Goal: Transaction & Acquisition: Purchase product/service

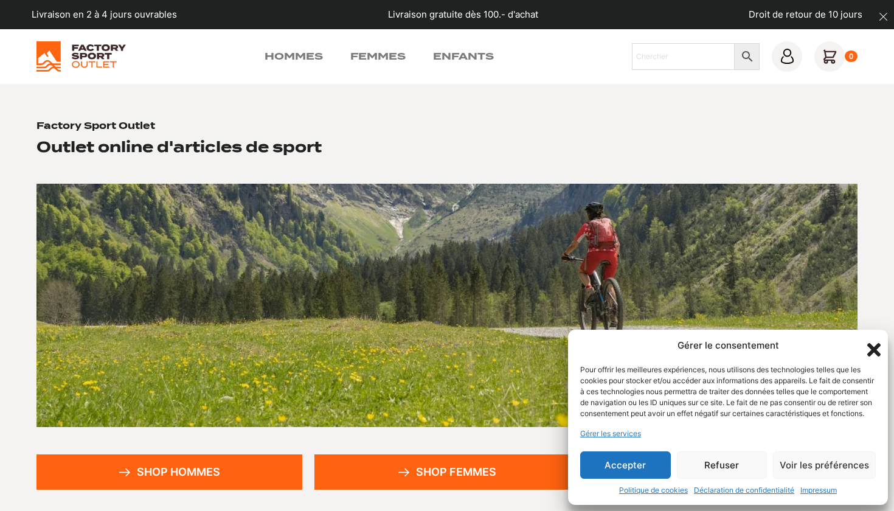
click at [870, 343] on icon "Fermer la boîte de dialogue" at bounding box center [873, 349] width 13 height 13
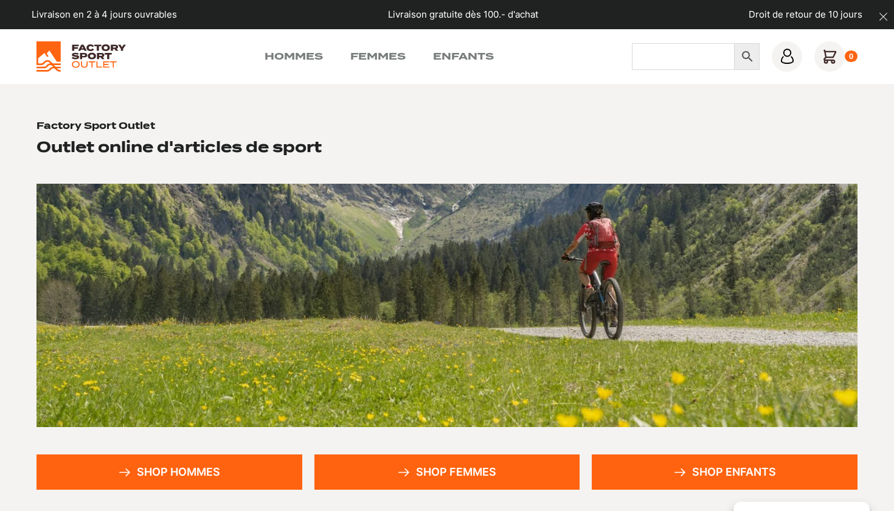
click at [685, 64] on input "Chercher" at bounding box center [683, 56] width 103 height 27
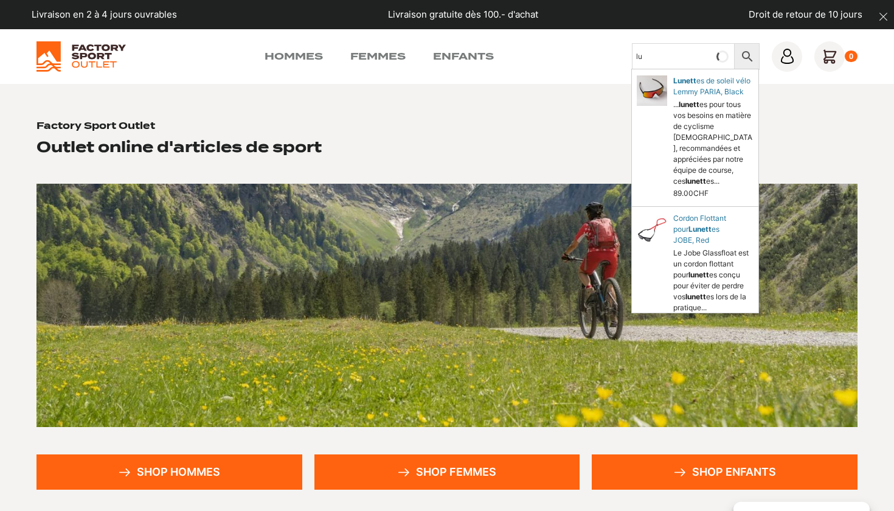
type input "l"
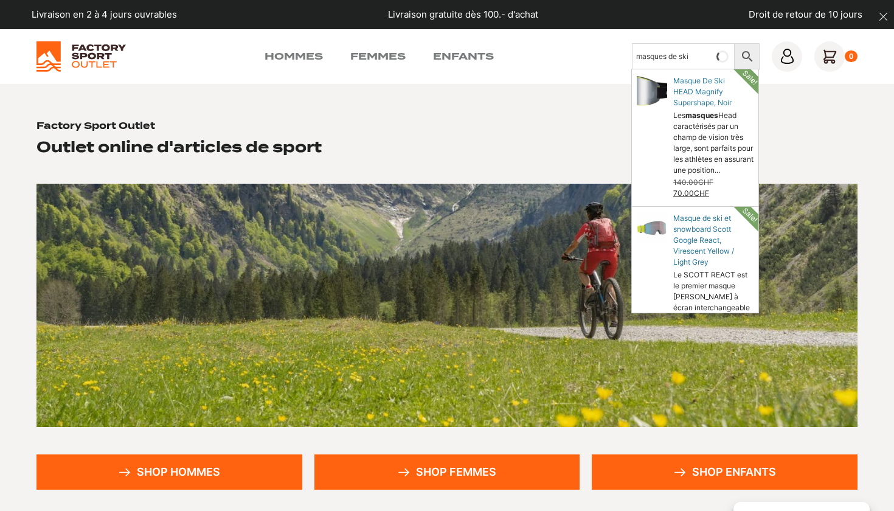
type input "masques de ski"
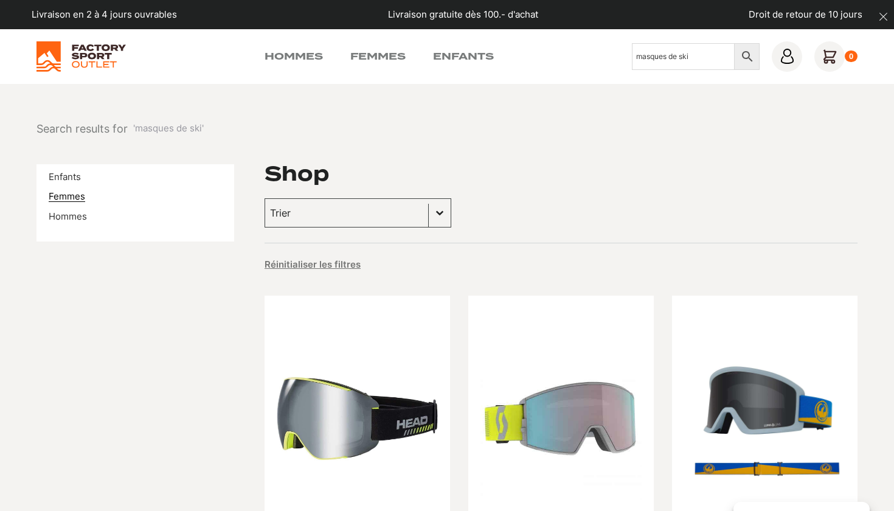
click at [83, 196] on link "Femmes" at bounding box center [67, 196] width 36 height 12
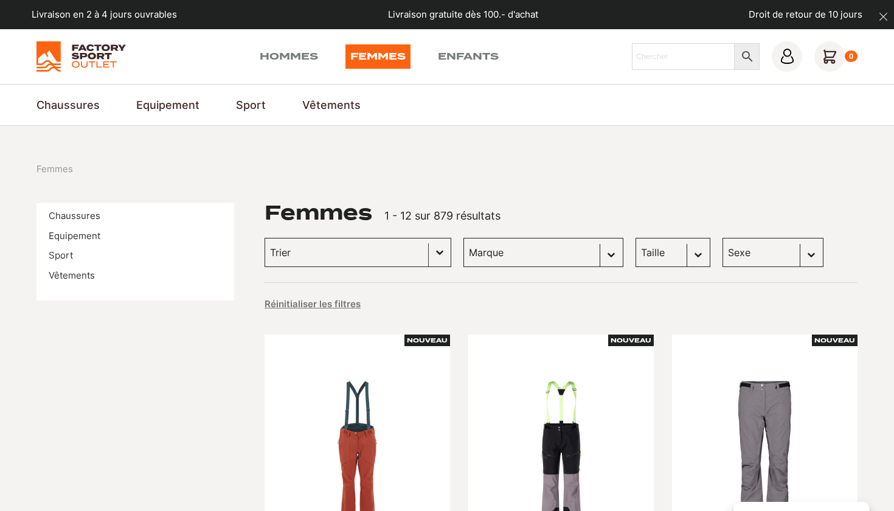
click at [432, 251] on button "Basculer la liste" at bounding box center [440, 252] width 22 height 28
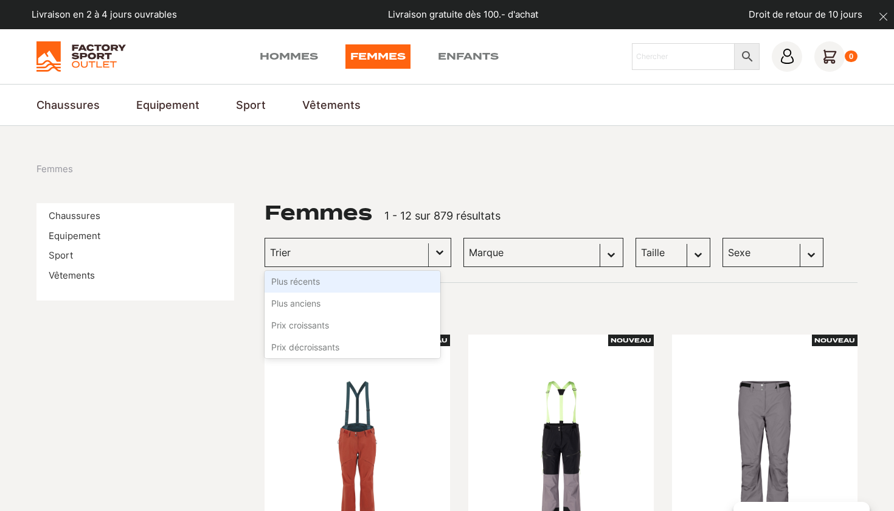
click at [432, 251] on button "Basculer la liste" at bounding box center [440, 252] width 22 height 28
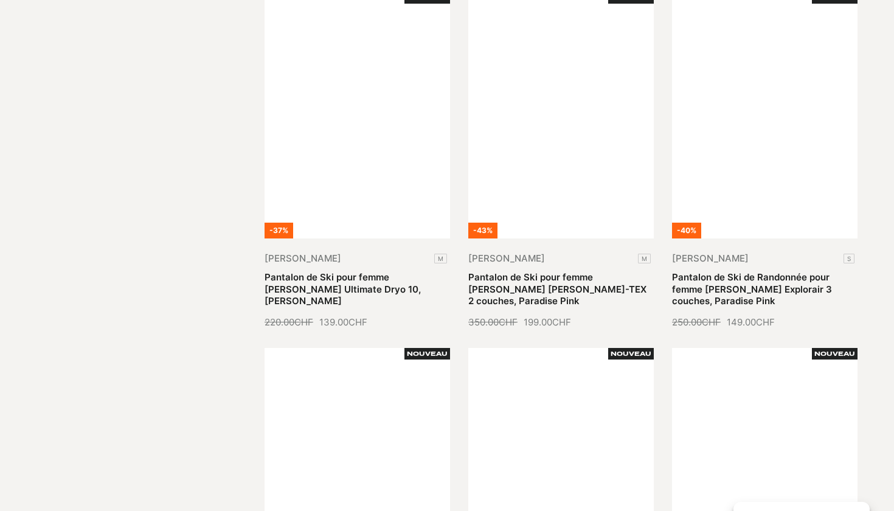
scroll to position [714, 0]
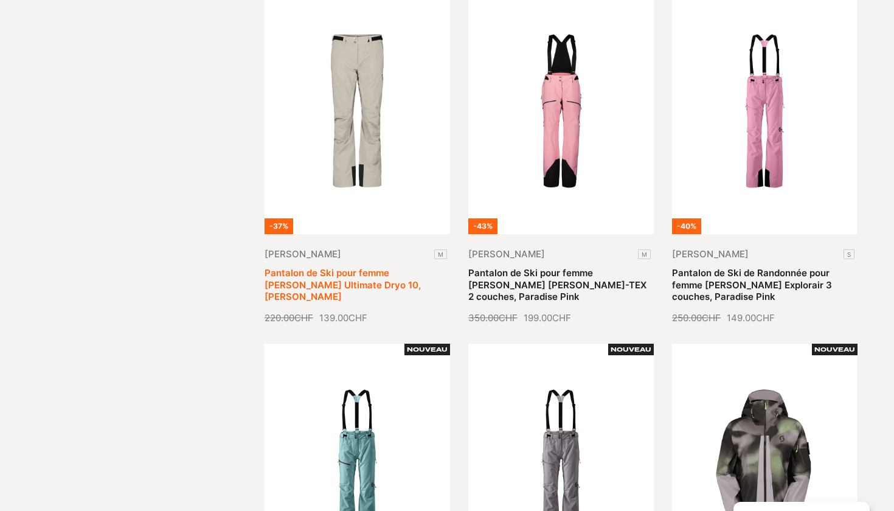
click at [345, 267] on link "Pantalon de Ski pour femme SCOTT Ultimate Dryo 10, Dust White" at bounding box center [343, 284] width 156 height 35
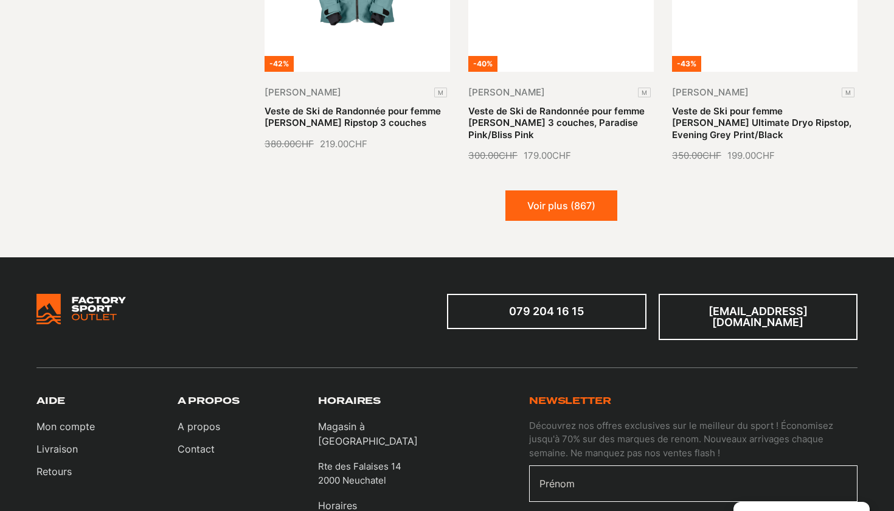
scroll to position [1598, 0]
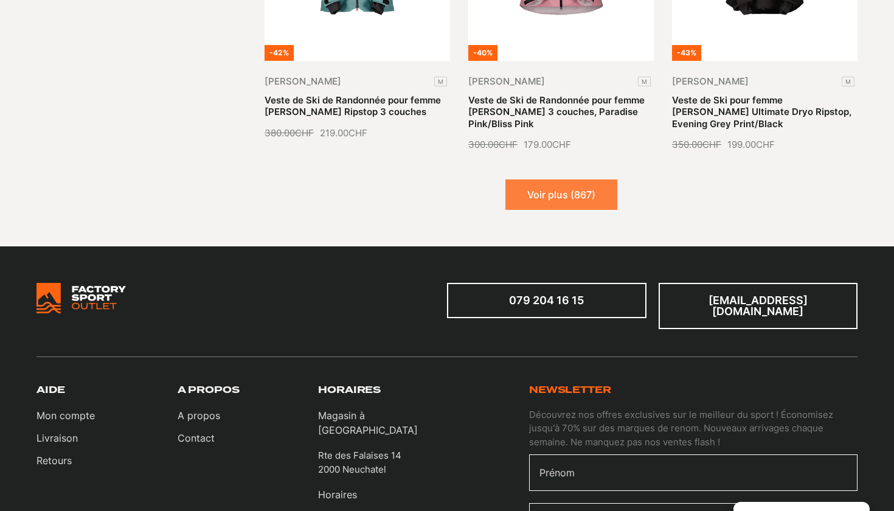
click at [573, 181] on button "Voir plus (867)" at bounding box center [561, 194] width 112 height 30
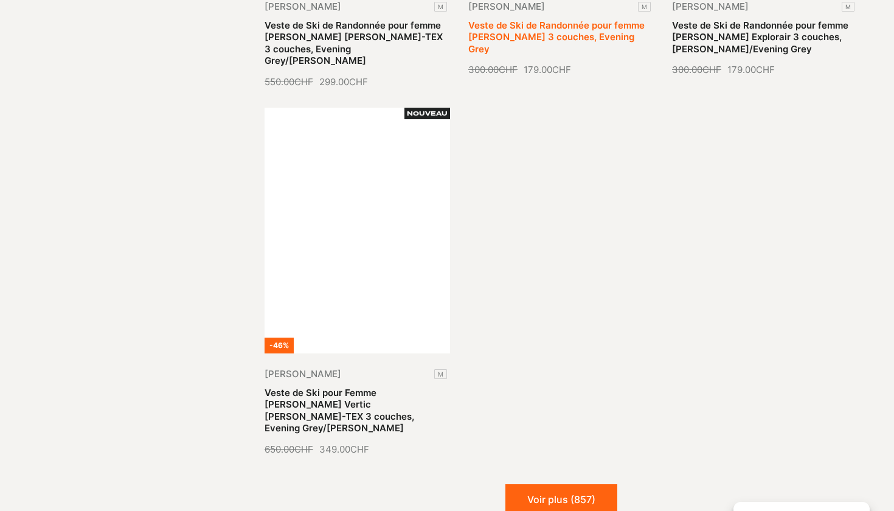
scroll to position [2767, 0]
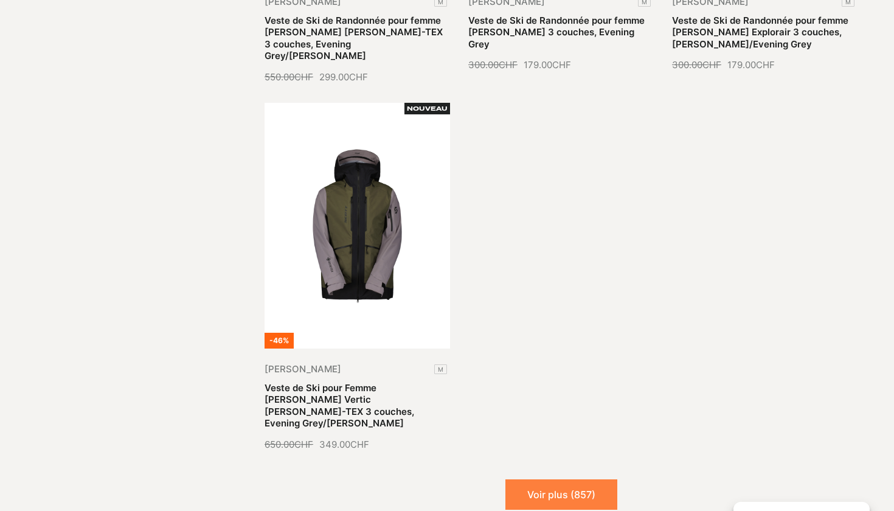
click at [588, 479] on button "Voir plus (857)" at bounding box center [561, 494] width 112 height 30
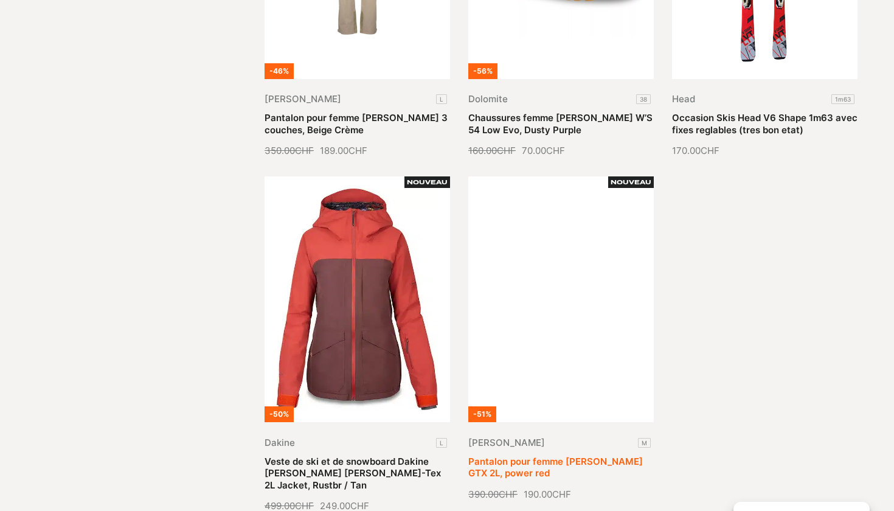
scroll to position [3760, 0]
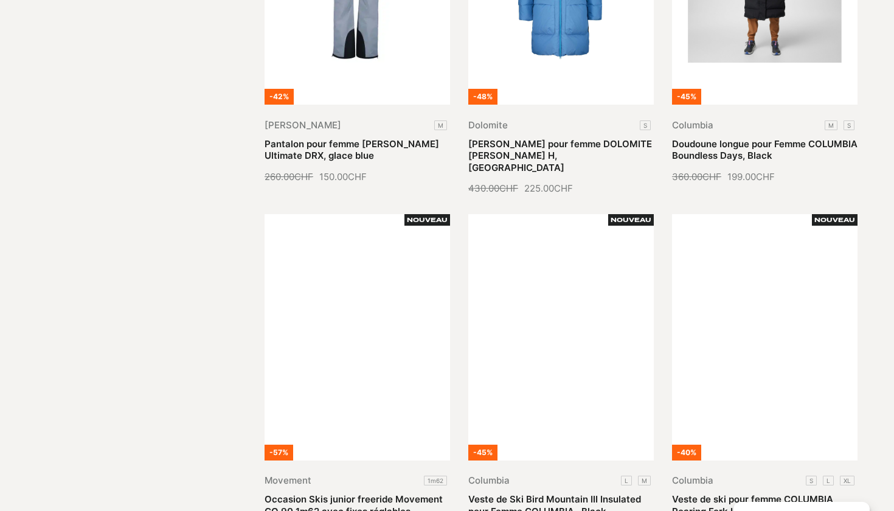
scroll to position [4779, 0]
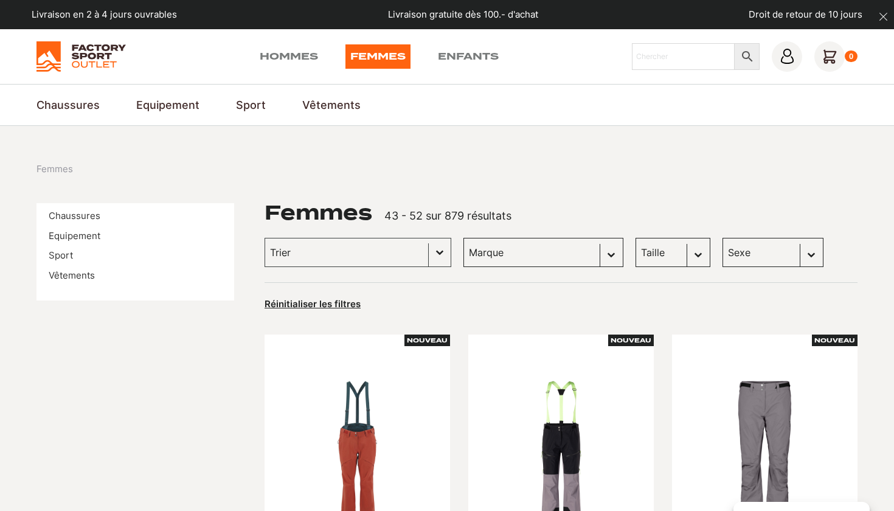
scroll to position [0, 0]
click at [655, 59] on input "Chercher" at bounding box center [683, 56] width 103 height 27
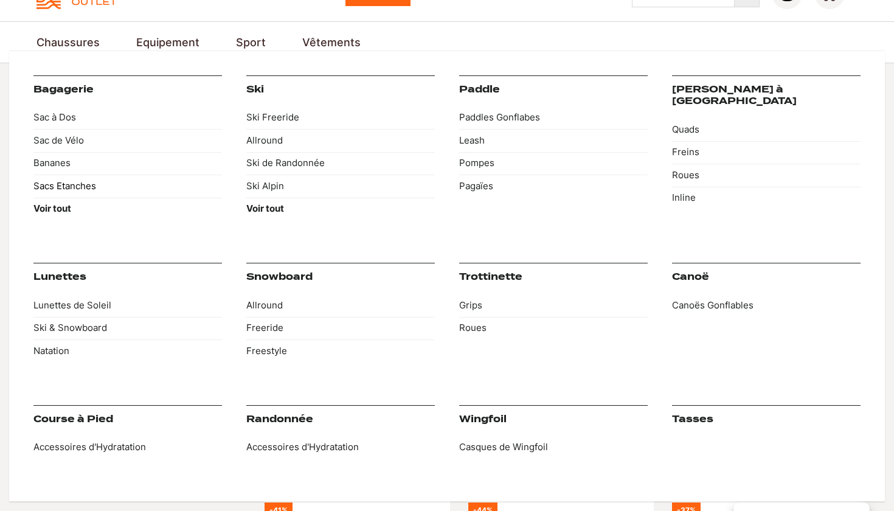
scroll to position [72, 0]
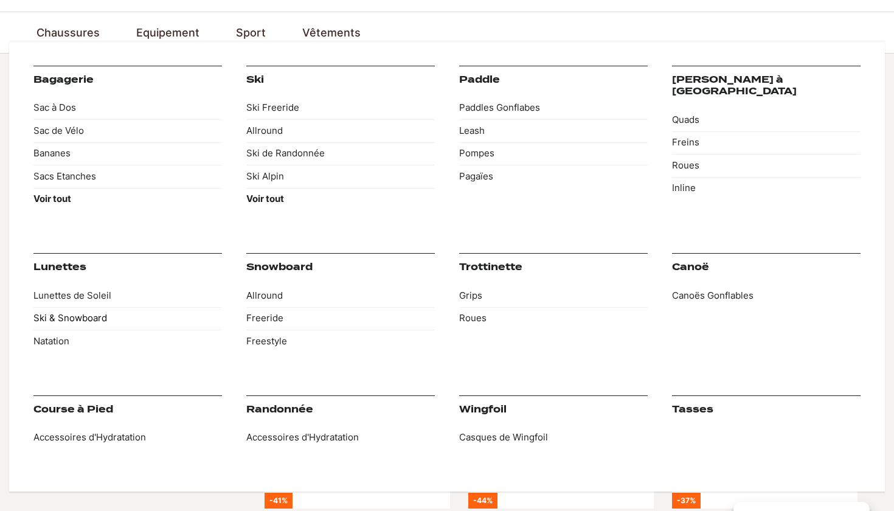
click at [78, 315] on link "Ski & Snowboard" at bounding box center [127, 318] width 189 height 23
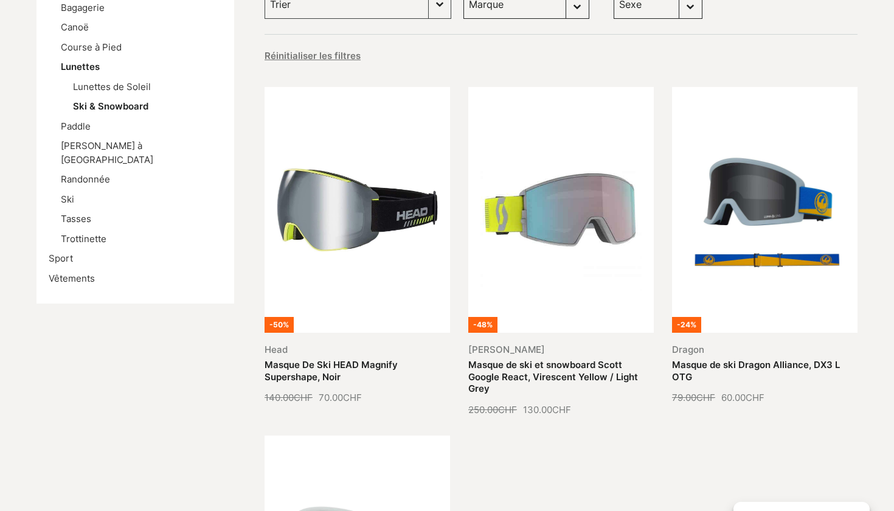
scroll to position [240, 0]
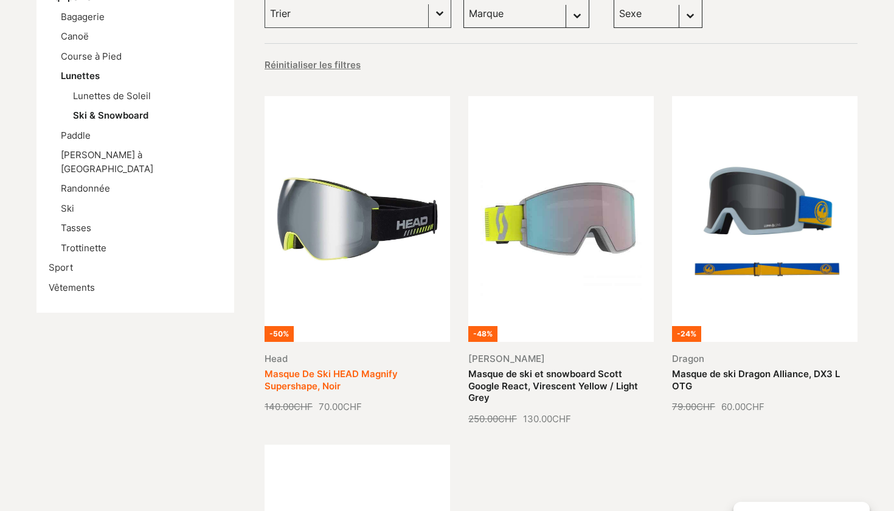
click at [325, 368] on link "Masque De Ski HEAD Magnify Supershape, Noir" at bounding box center [331, 380] width 133 height 24
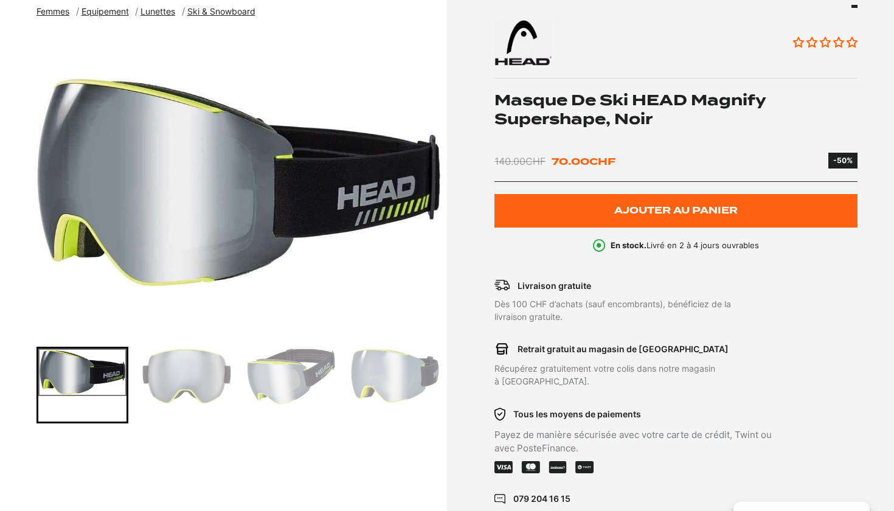
scroll to position [212, 0]
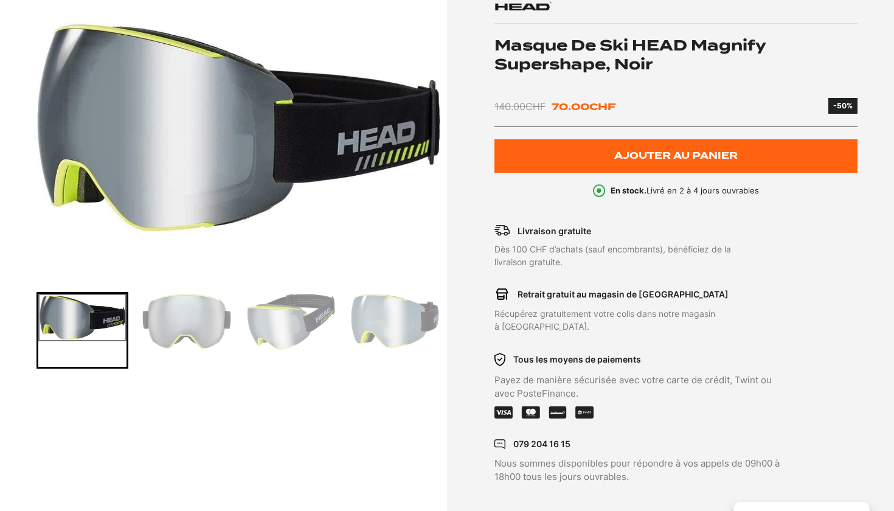
click at [205, 331] on img "Go to slide 2" at bounding box center [186, 321] width 88 height 55
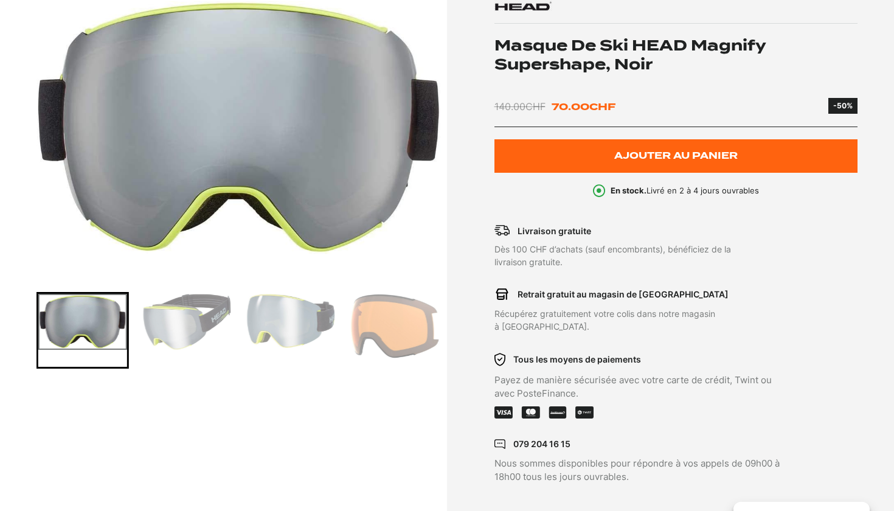
click at [282, 332] on img "Go to slide 4" at bounding box center [291, 321] width 88 height 54
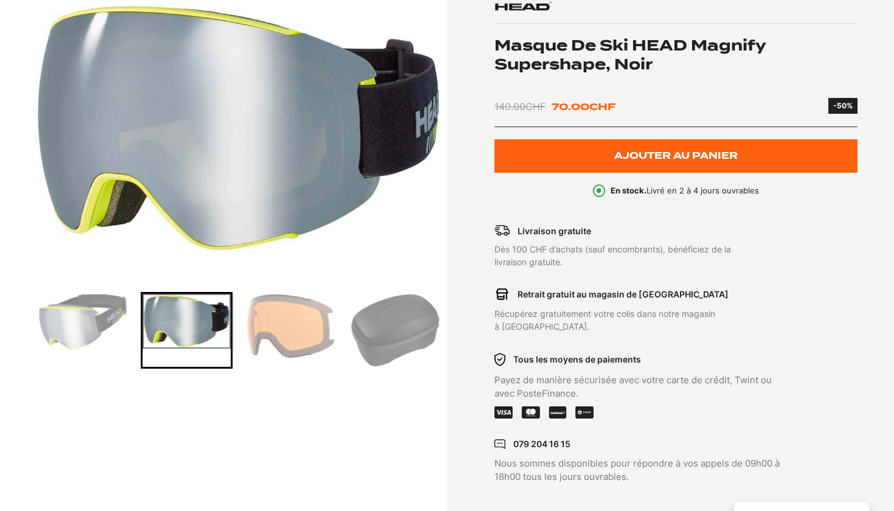
click at [308, 345] on img "Go to slide 5" at bounding box center [291, 326] width 88 height 64
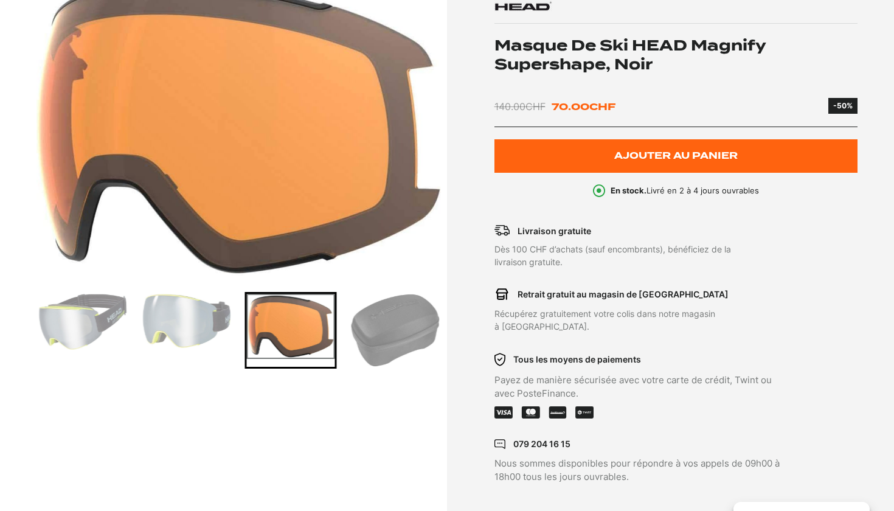
click at [396, 344] on img "Go to slide 6" at bounding box center [395, 330] width 88 height 73
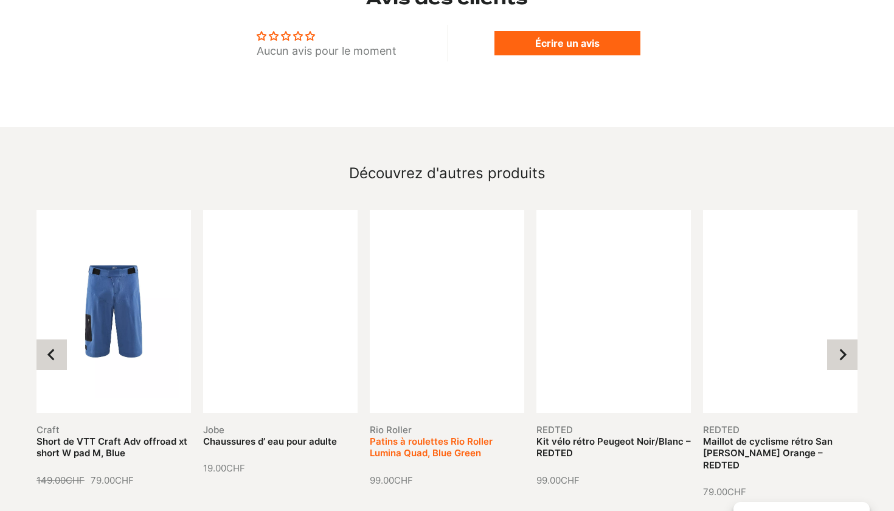
scroll to position [1255, 0]
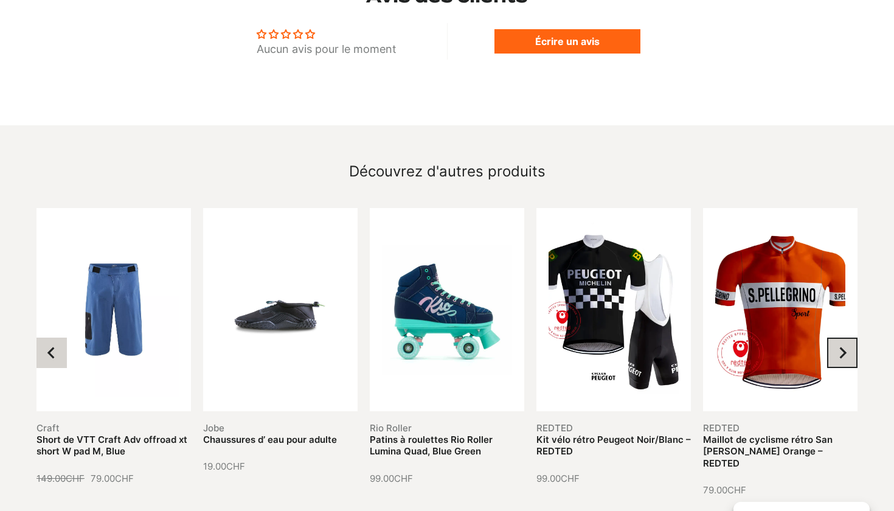
click at [841, 347] on icon "Next slide" at bounding box center [843, 353] width 7 height 12
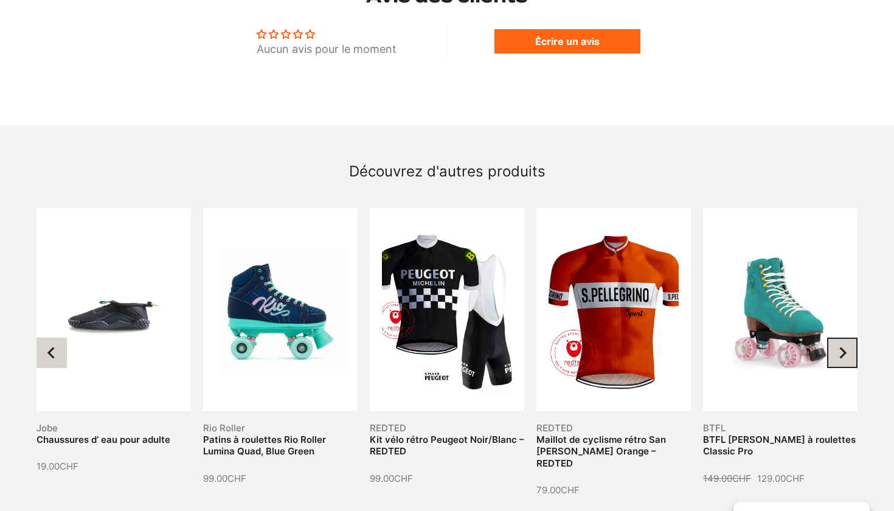
click at [841, 347] on icon "Next slide" at bounding box center [843, 353] width 7 height 12
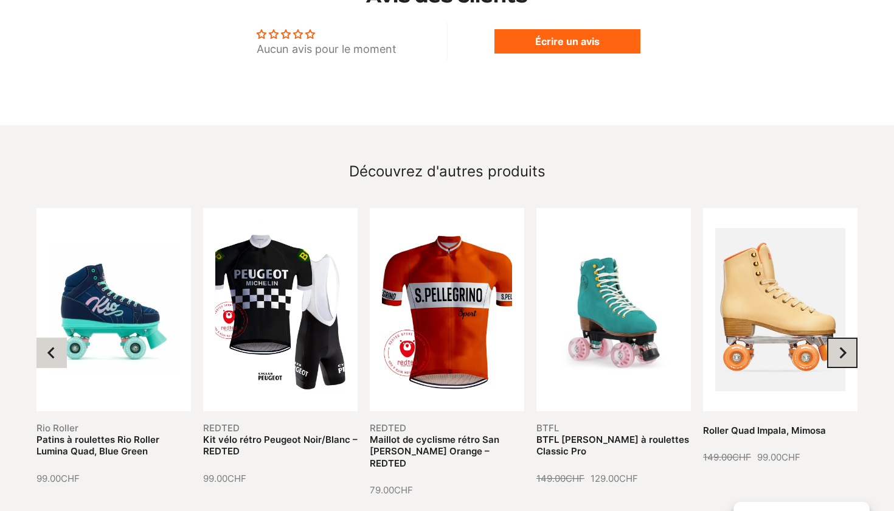
click at [841, 347] on icon "Next slide" at bounding box center [842, 353] width 12 height 12
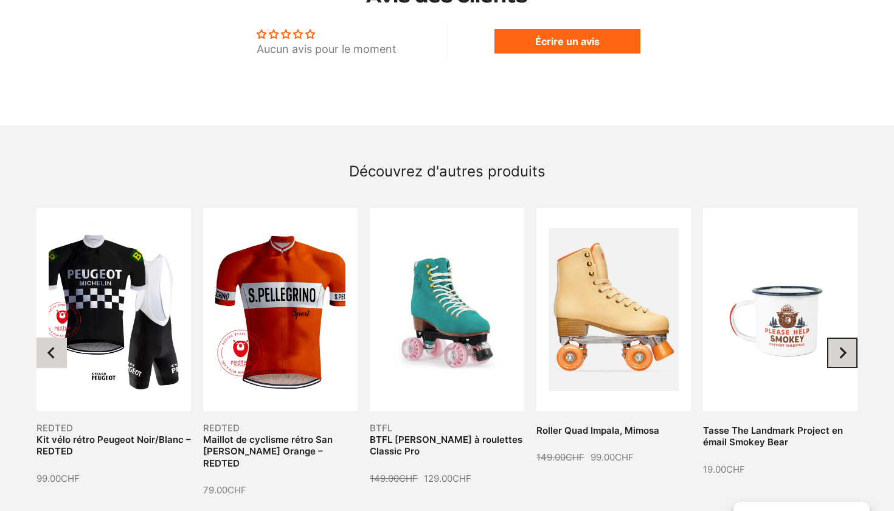
click at [841, 347] on icon "Next slide" at bounding box center [842, 353] width 12 height 12
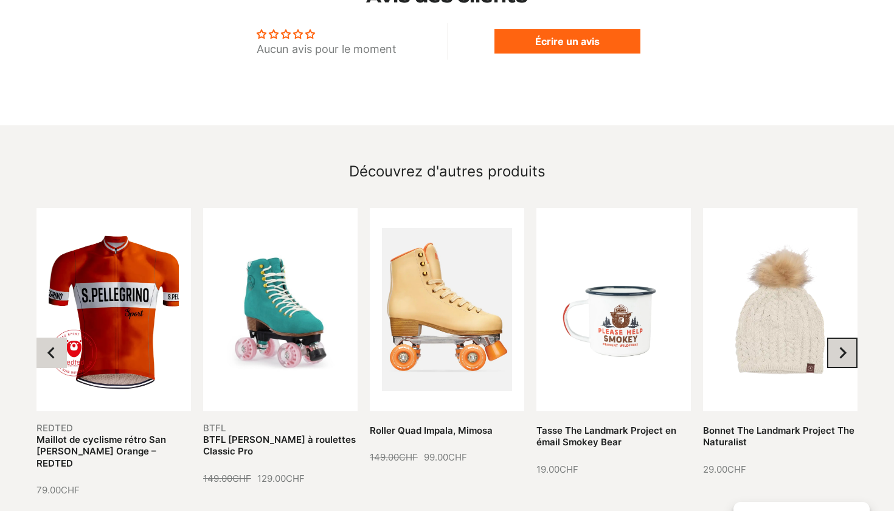
click at [841, 347] on icon "Next slide" at bounding box center [842, 353] width 12 height 12
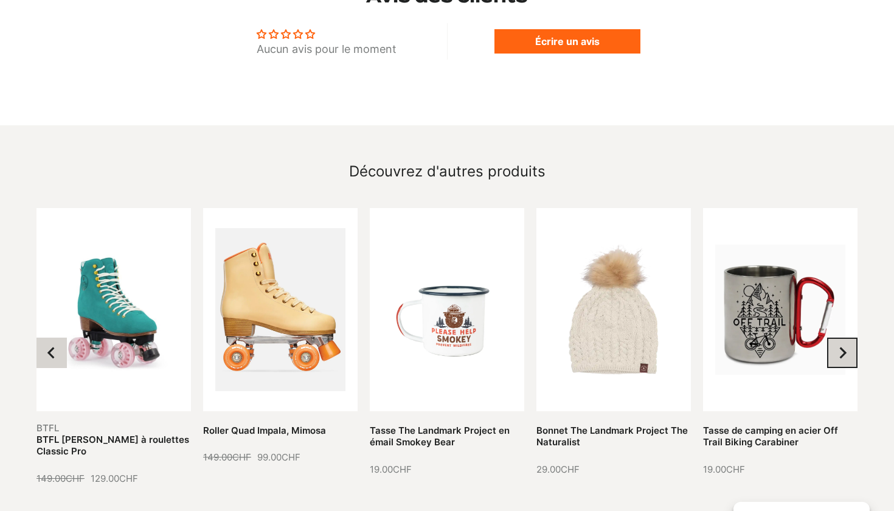
click at [841, 347] on icon "Next slide" at bounding box center [842, 353] width 12 height 12
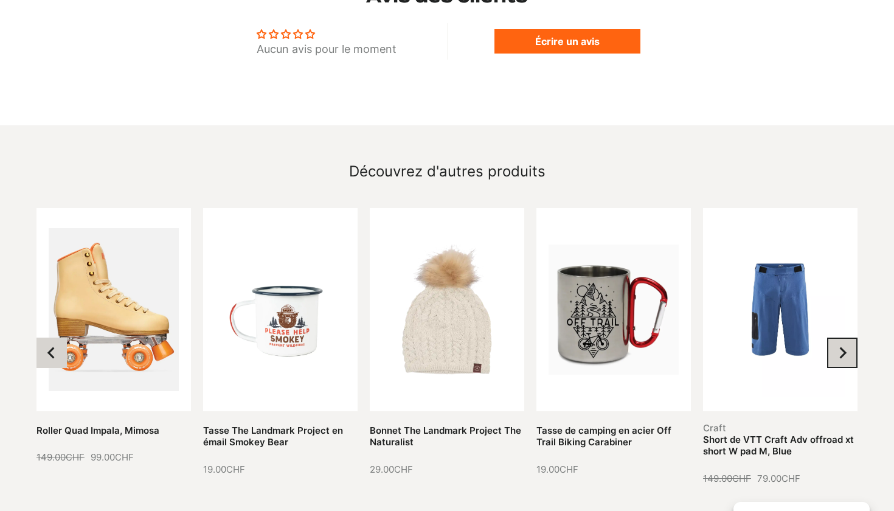
click at [841, 347] on icon "Next slide" at bounding box center [842, 353] width 12 height 12
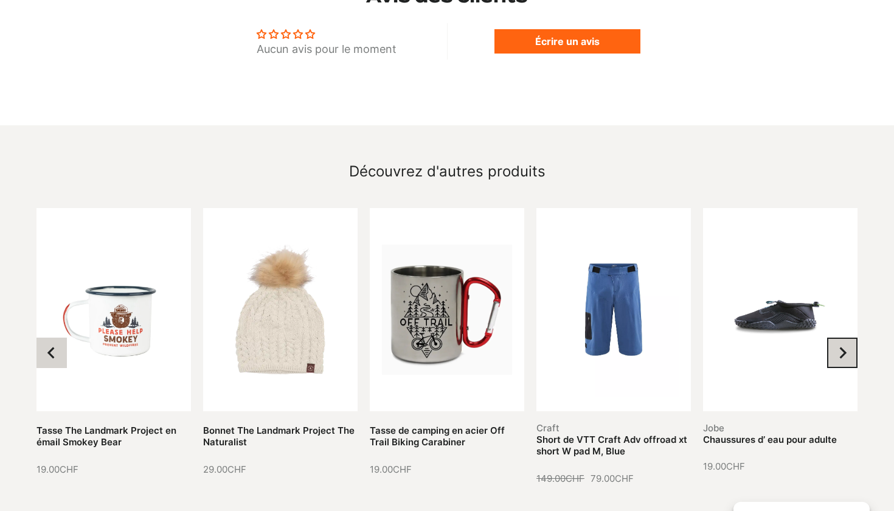
click at [841, 347] on icon "Next slide" at bounding box center [842, 353] width 12 height 12
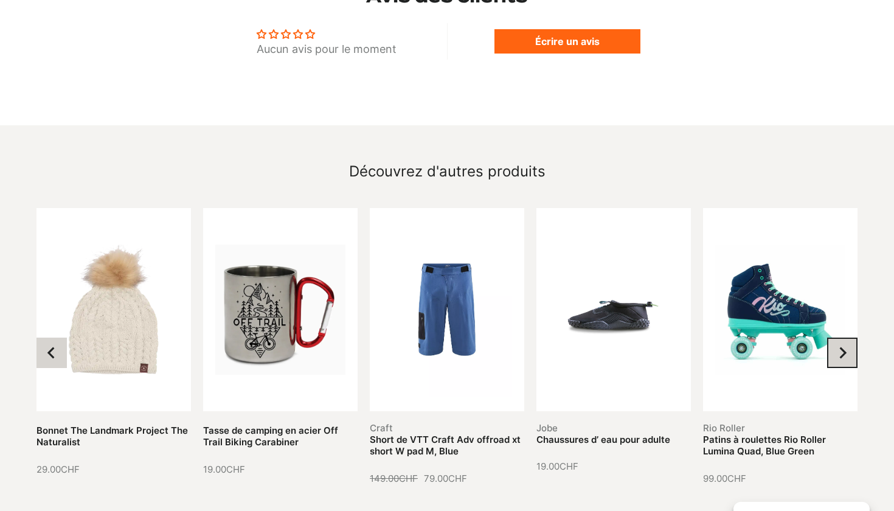
click at [841, 347] on icon "Next slide" at bounding box center [842, 353] width 12 height 12
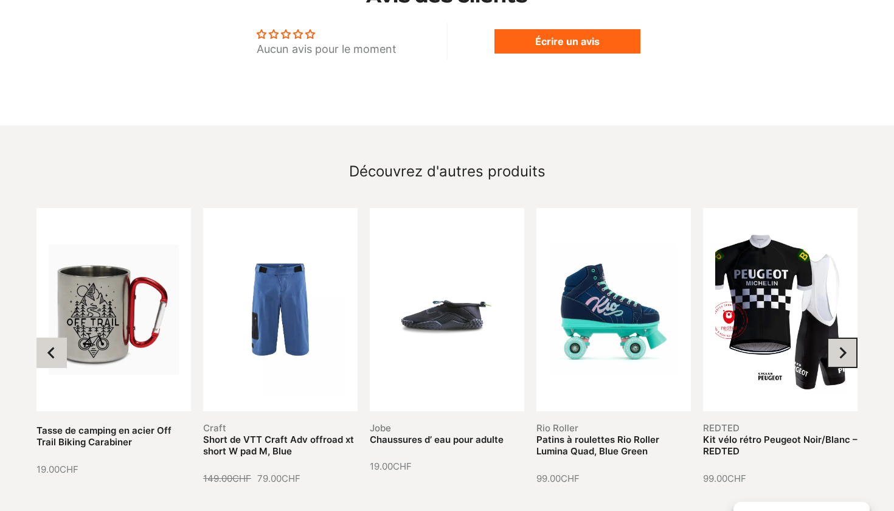
click at [841, 347] on icon "Next slide" at bounding box center [842, 353] width 12 height 12
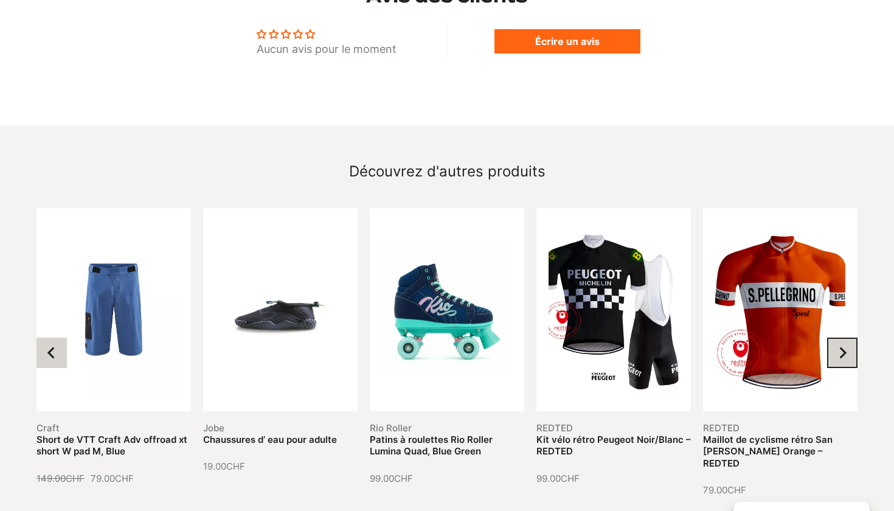
click at [841, 347] on icon "Next slide" at bounding box center [842, 353] width 12 height 12
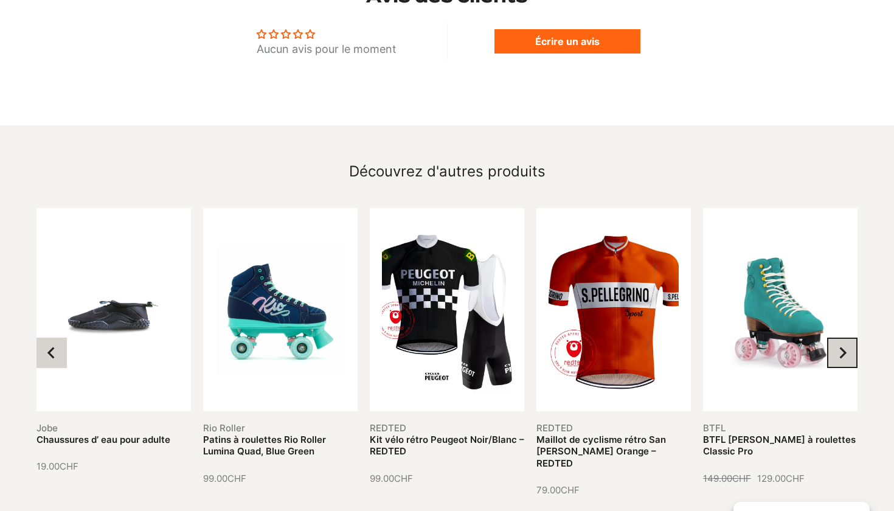
click at [841, 347] on icon "Next slide" at bounding box center [842, 353] width 12 height 12
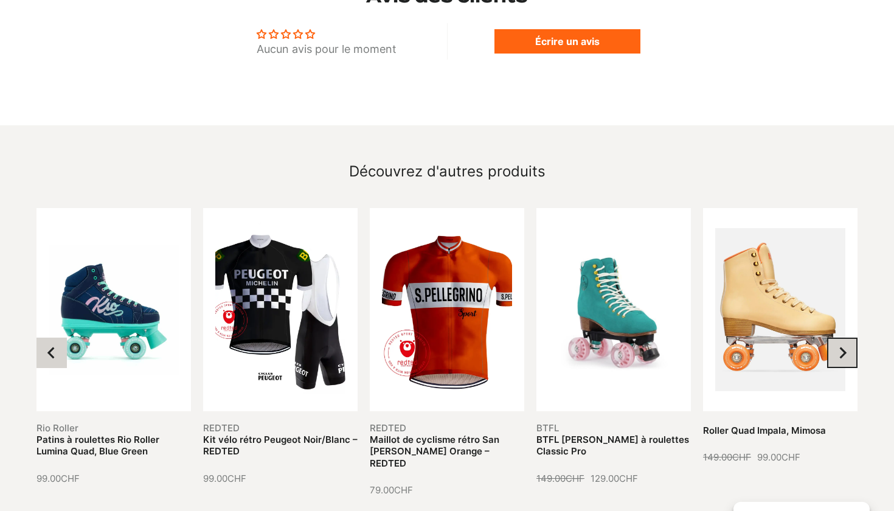
click at [841, 347] on icon "Next slide" at bounding box center [842, 353] width 12 height 12
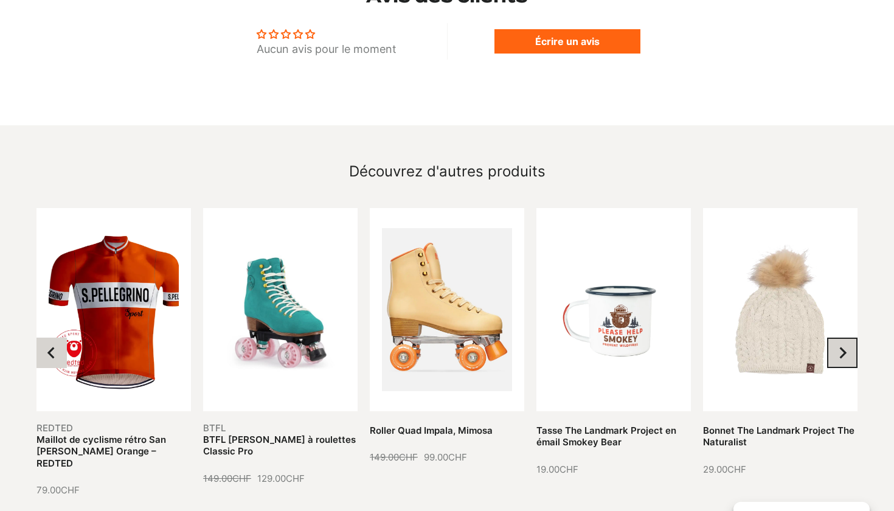
click at [841, 347] on icon "Next slide" at bounding box center [842, 353] width 12 height 12
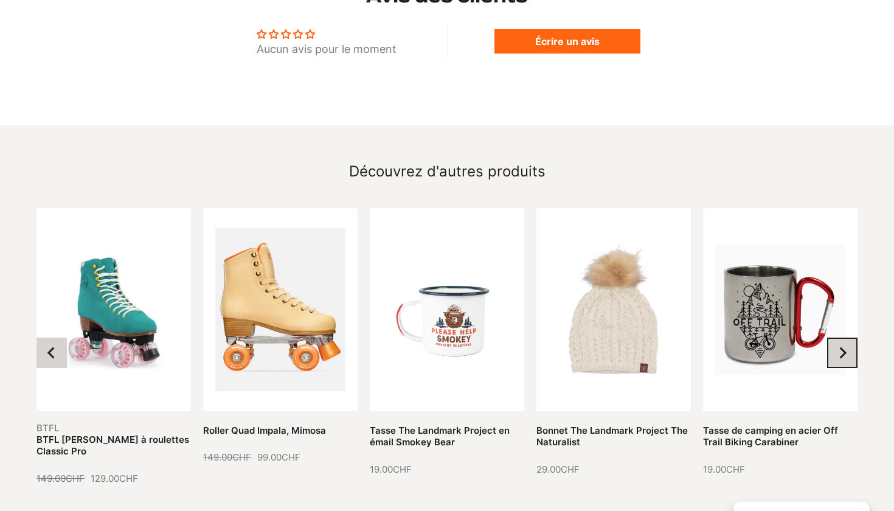
click at [841, 347] on icon "Next slide" at bounding box center [842, 353] width 12 height 12
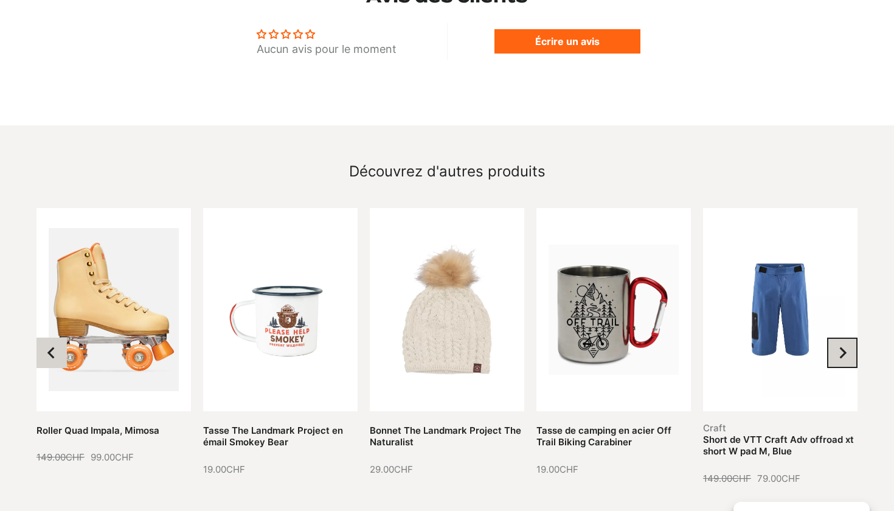
click at [841, 347] on icon "Next slide" at bounding box center [842, 353] width 12 height 12
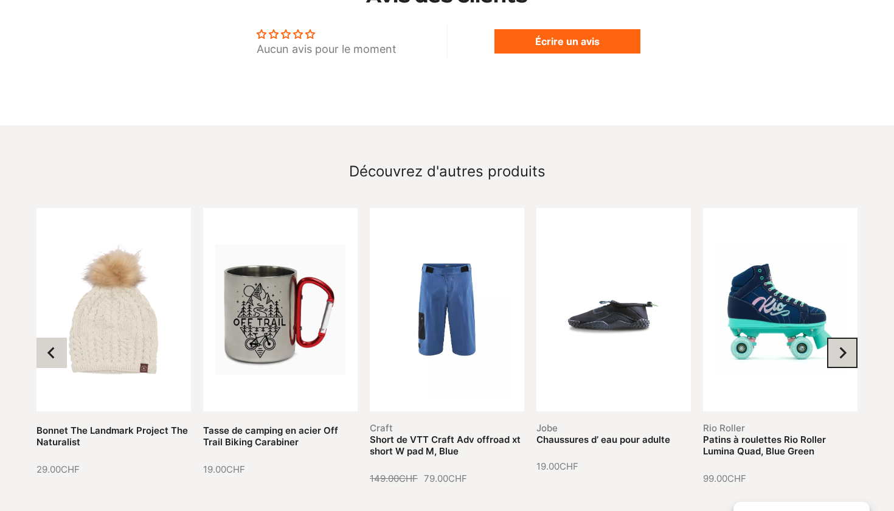
click at [841, 347] on icon "Next slide" at bounding box center [842, 353] width 12 height 12
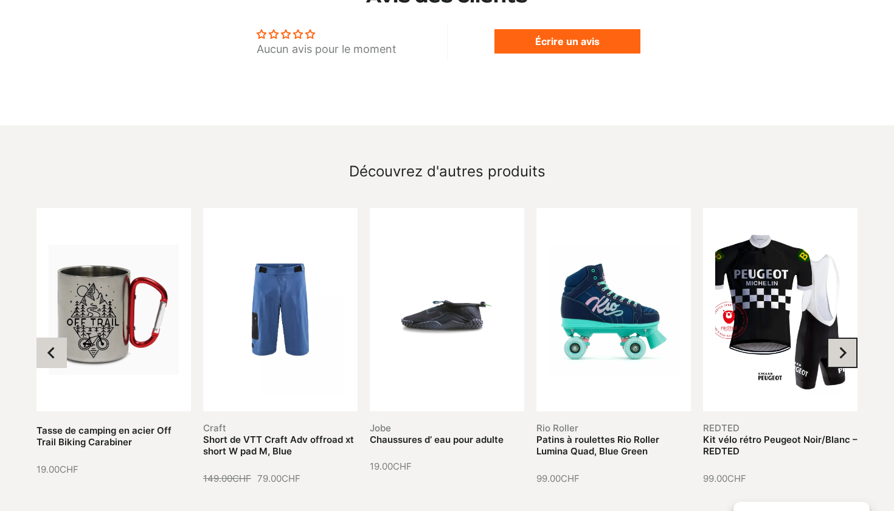
click at [841, 347] on icon "Next slide" at bounding box center [842, 353] width 12 height 12
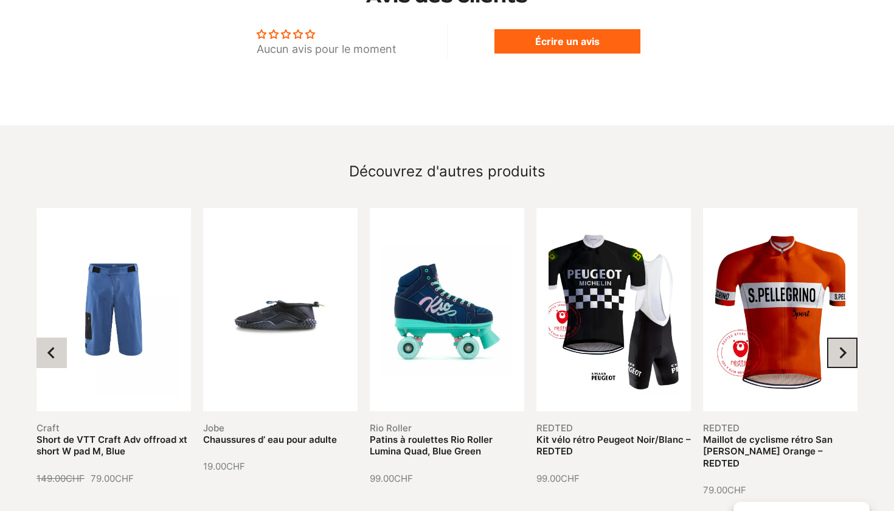
click at [841, 347] on icon "Next slide" at bounding box center [842, 353] width 12 height 12
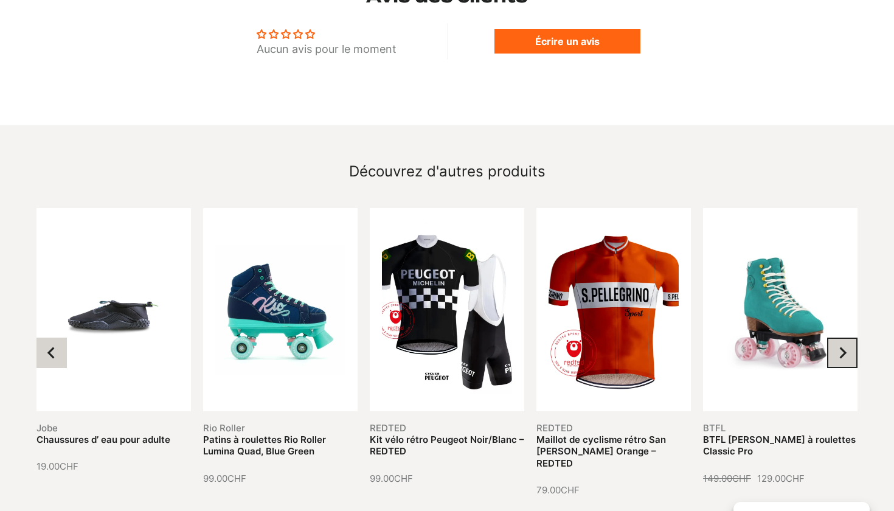
click at [841, 347] on icon "Next slide" at bounding box center [842, 353] width 12 height 12
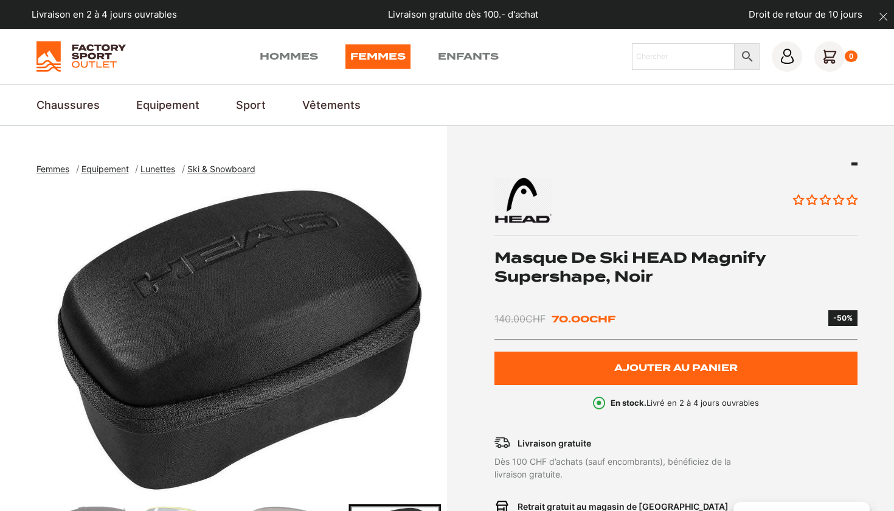
scroll to position [0, 0]
